Goal: Navigation & Orientation: Find specific page/section

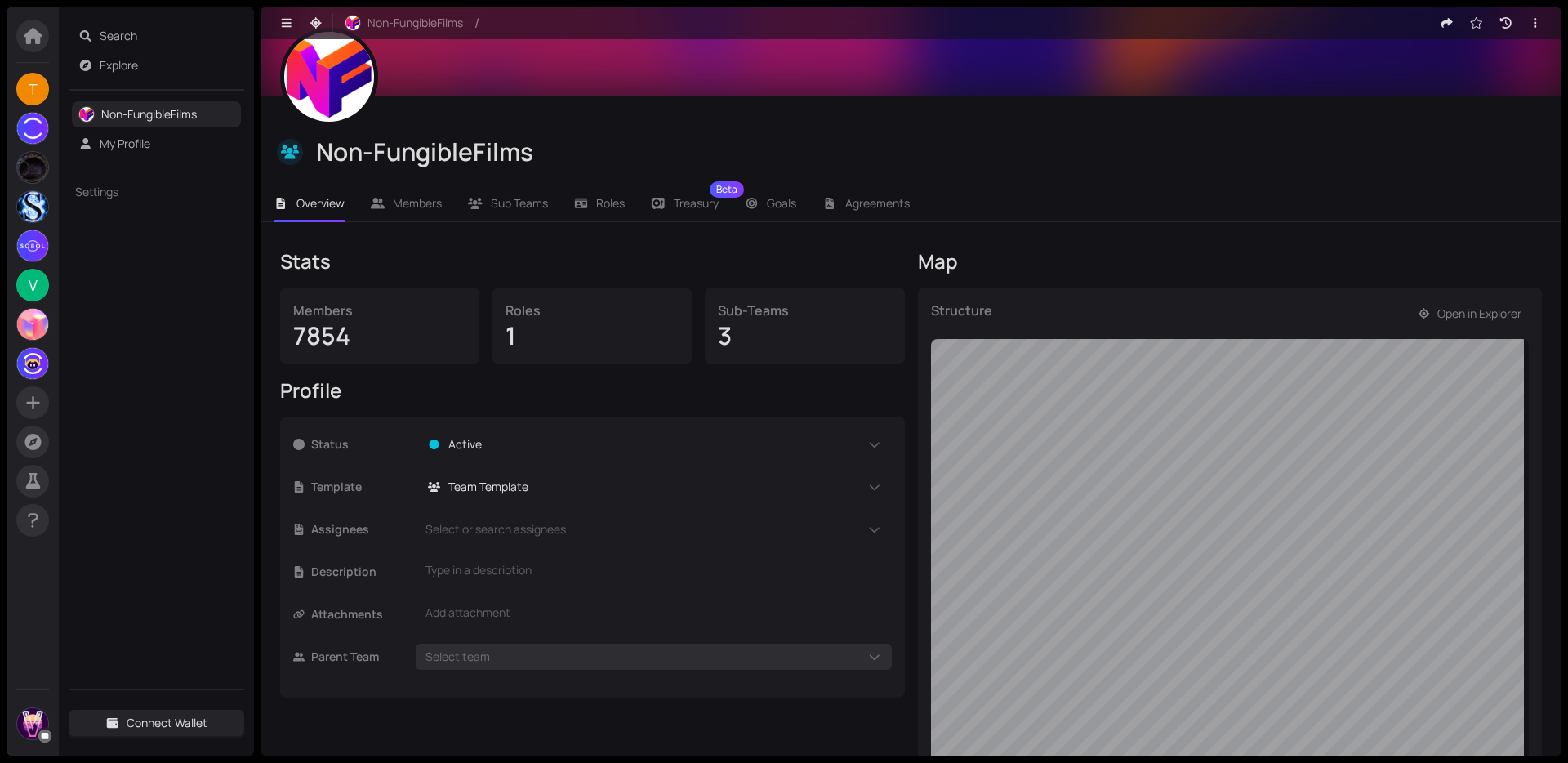
scroll to position [79, 0]
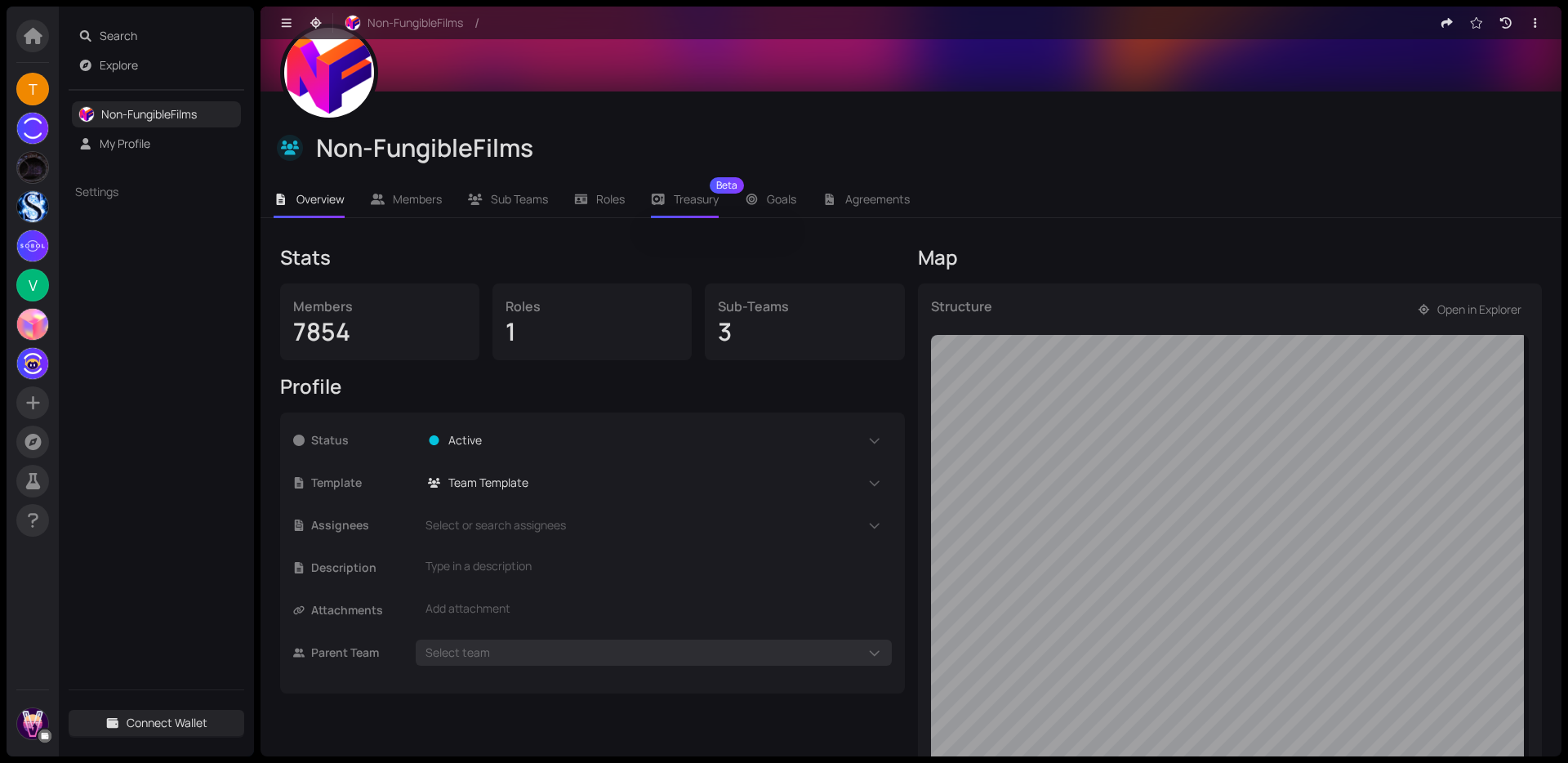
click at [701, 211] on div "Treasury Beta" at bounding box center [684, 200] width 68 height 38
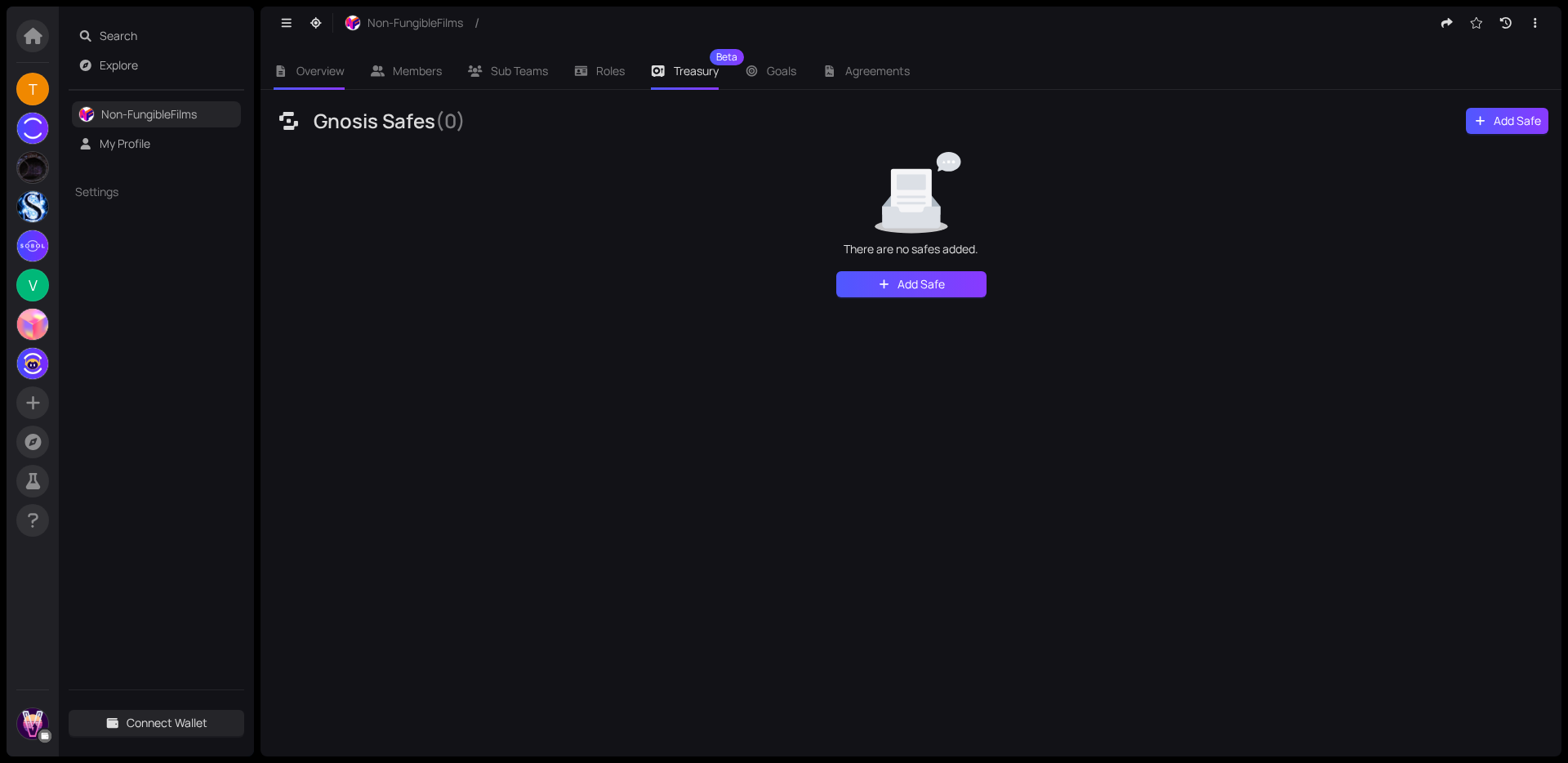
click at [315, 70] on span "Overview" at bounding box center [320, 70] width 48 height 15
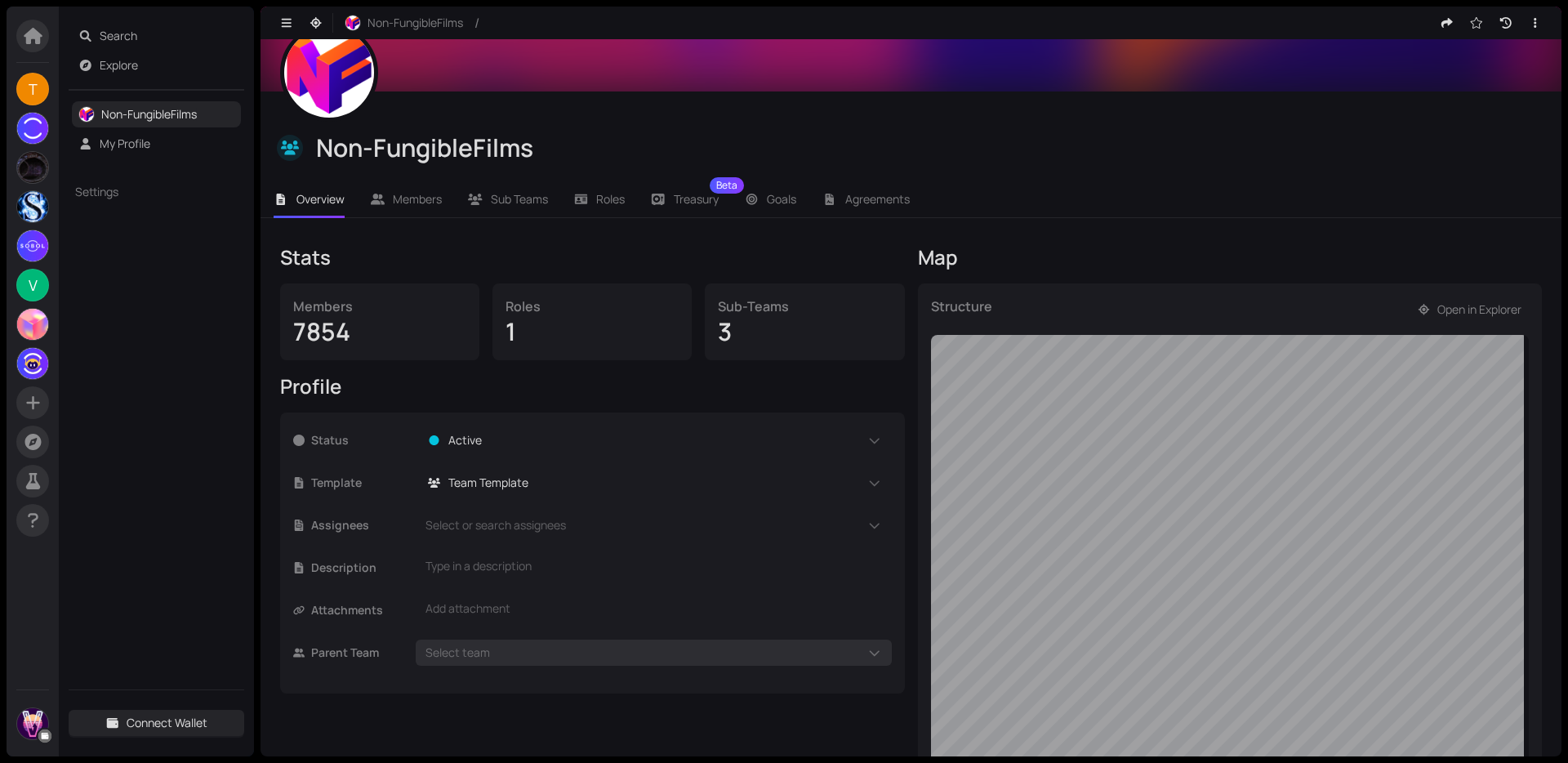
scroll to position [284, 0]
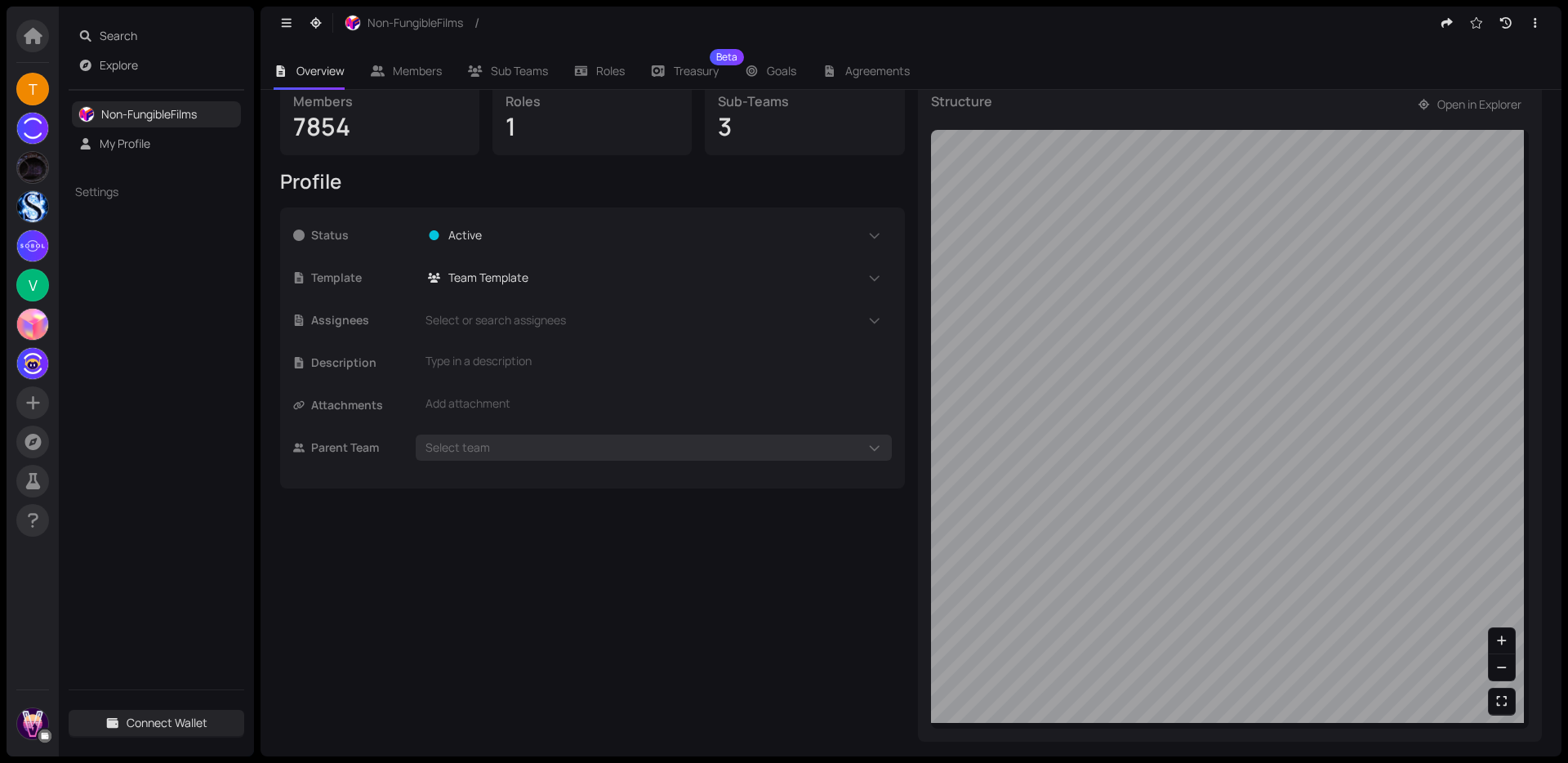
click at [1093, 36] on header "Non-FungibleFilms /" at bounding box center [911, 23] width 1301 height 33
click at [432, 76] on span "Members" at bounding box center [417, 70] width 49 height 15
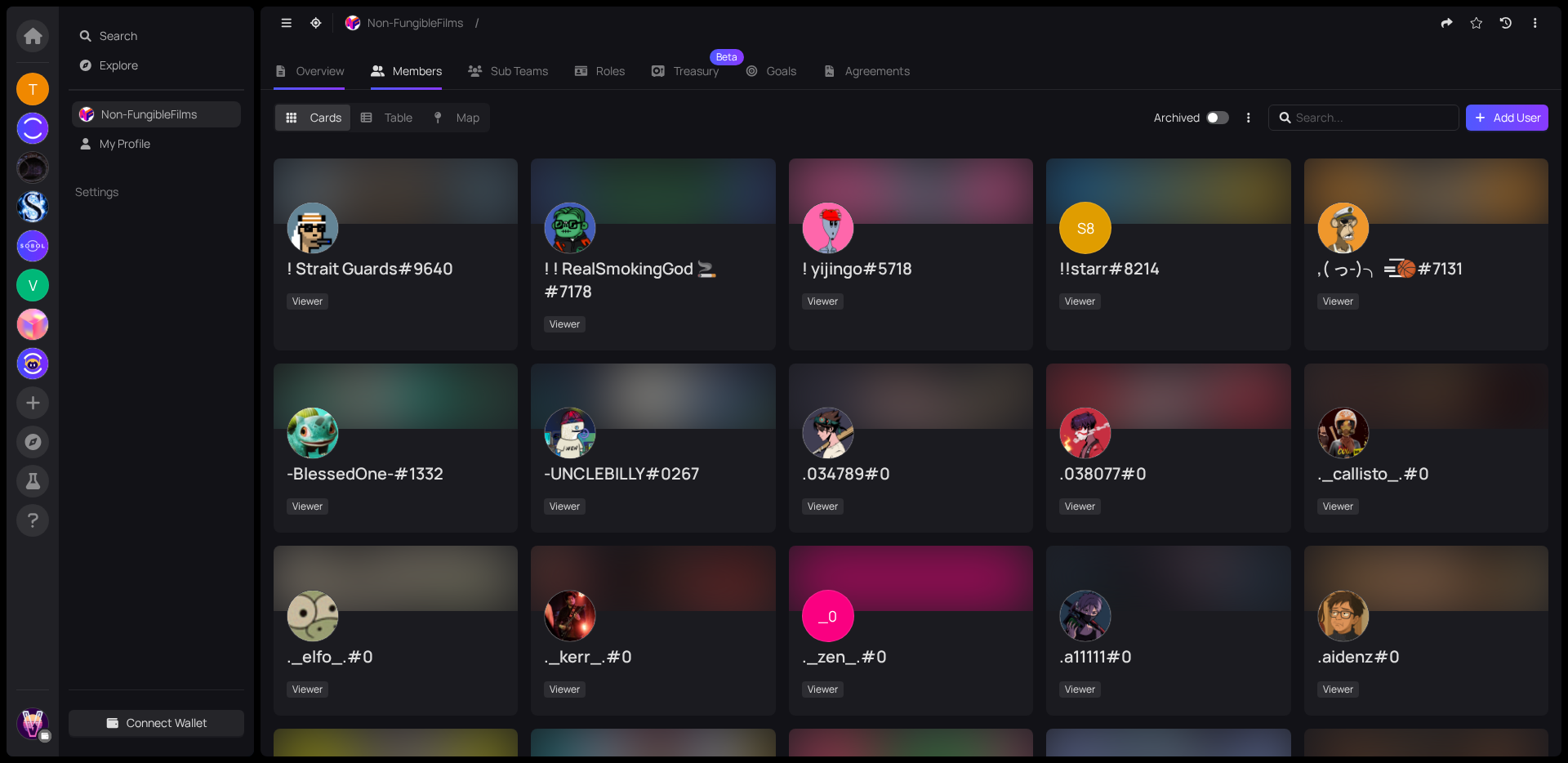
click at [321, 83] on li "Overview" at bounding box center [310, 71] width 97 height 38
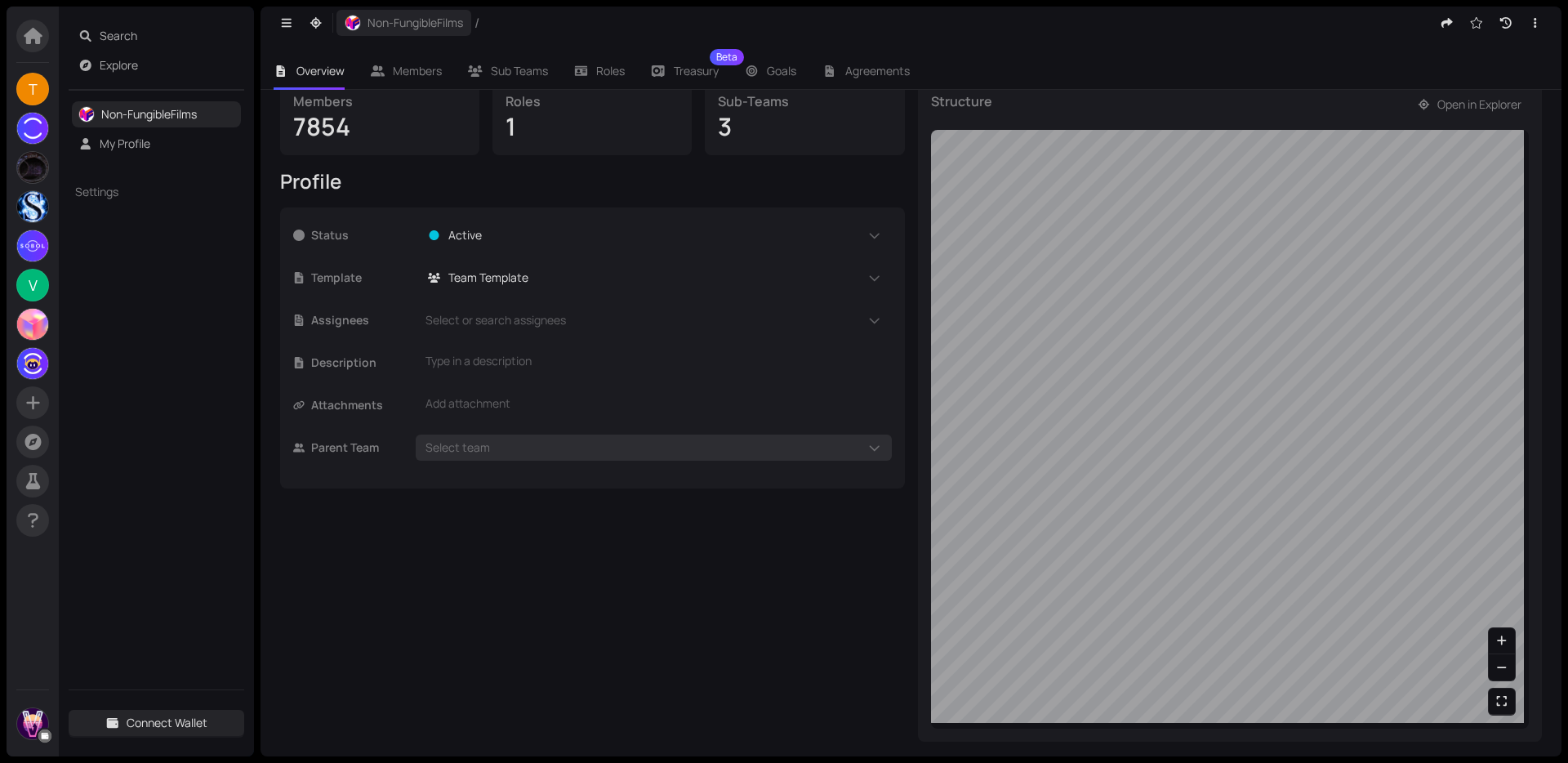
scroll to position [284, 0]
click at [1498, 14] on button "button" at bounding box center [1506, 23] width 26 height 26
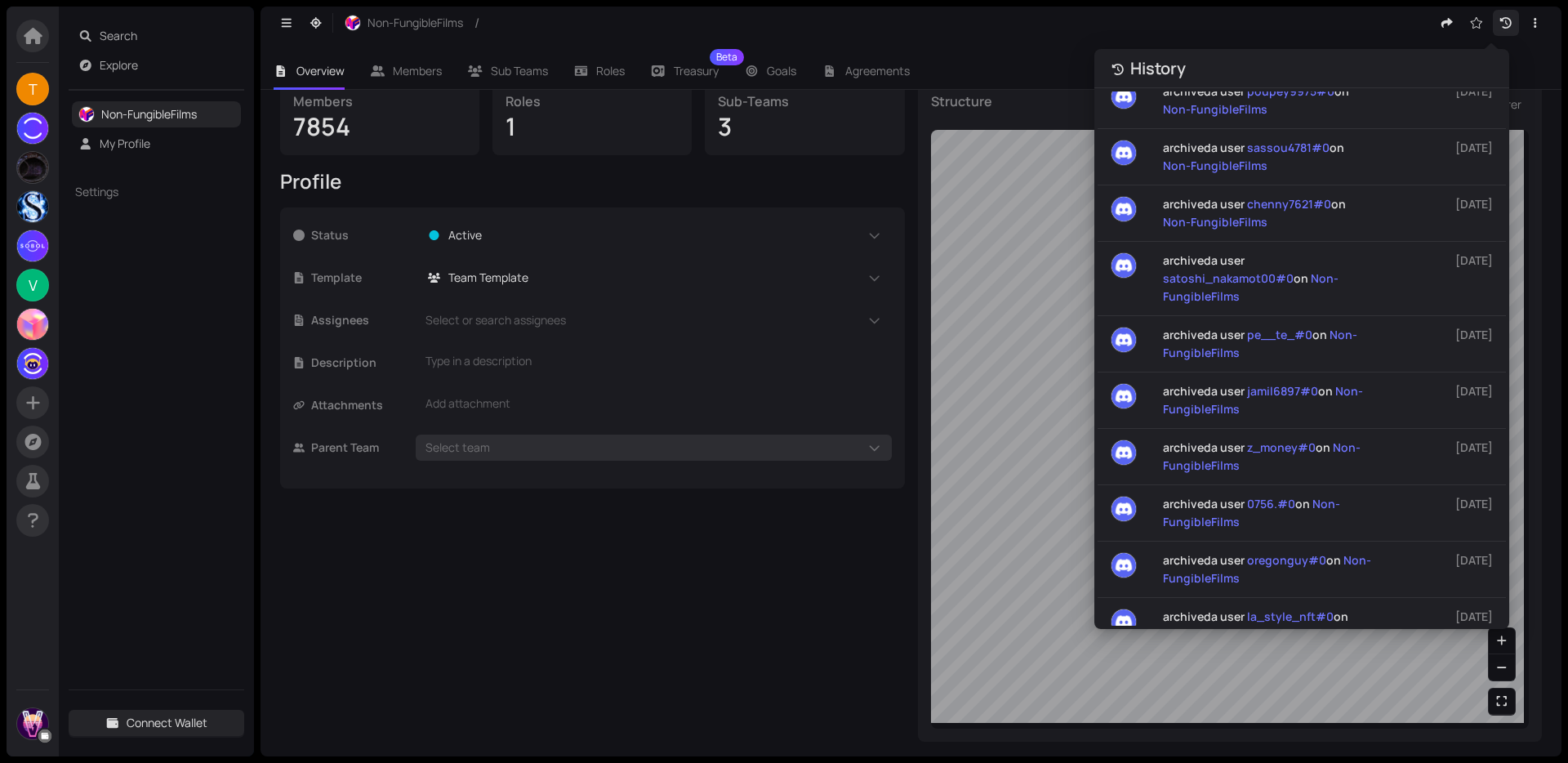
scroll to position [8709, 0]
